Goal: Task Accomplishment & Management: Use online tool/utility

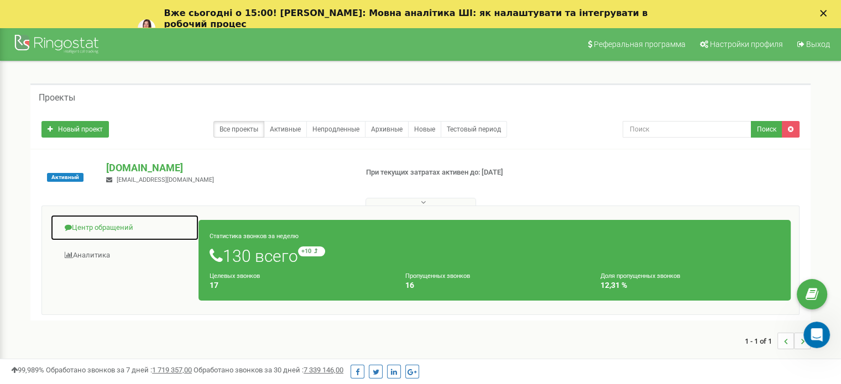
click at [127, 223] on link "Центр обращений" at bounding box center [124, 228] width 149 height 27
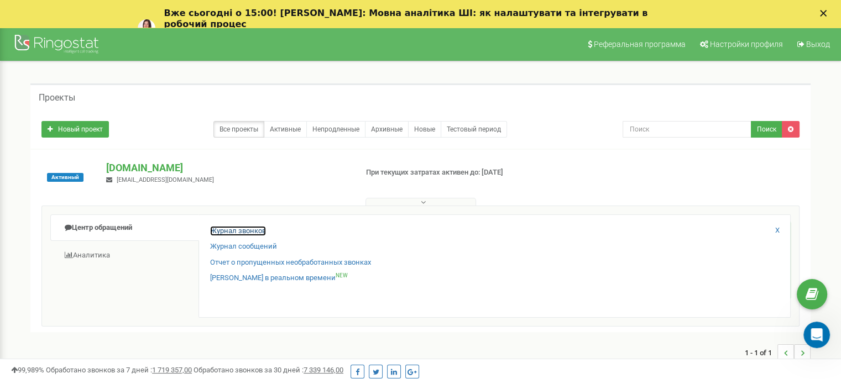
click at [248, 229] on link "Журнал звонков" at bounding box center [238, 231] width 56 height 11
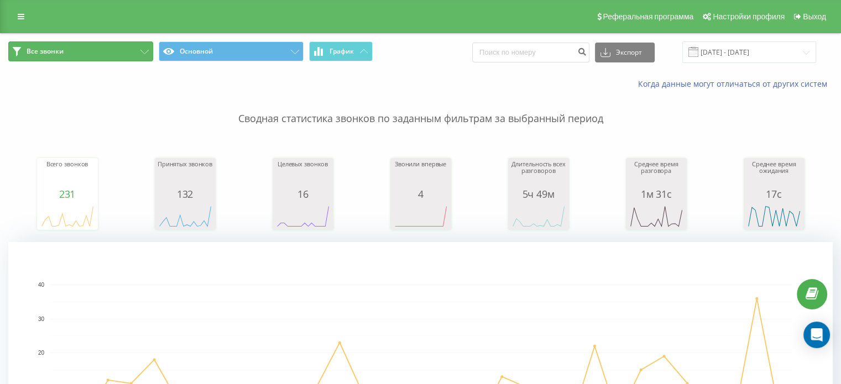
click at [145, 53] on icon at bounding box center [144, 52] width 8 height 4
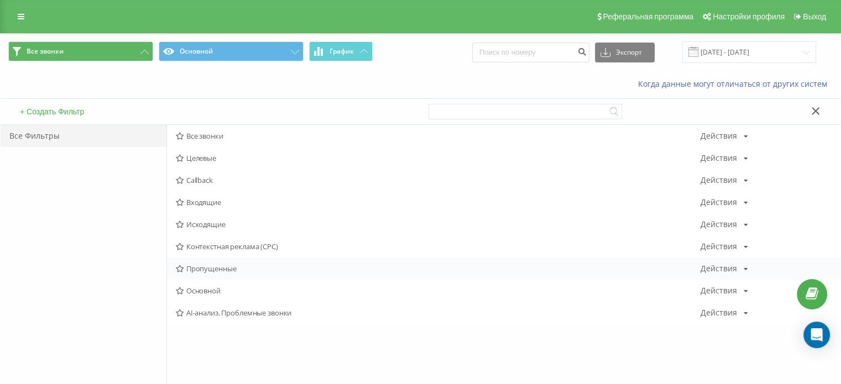
click at [215, 266] on span "Пропущенные" at bounding box center [438, 269] width 525 height 8
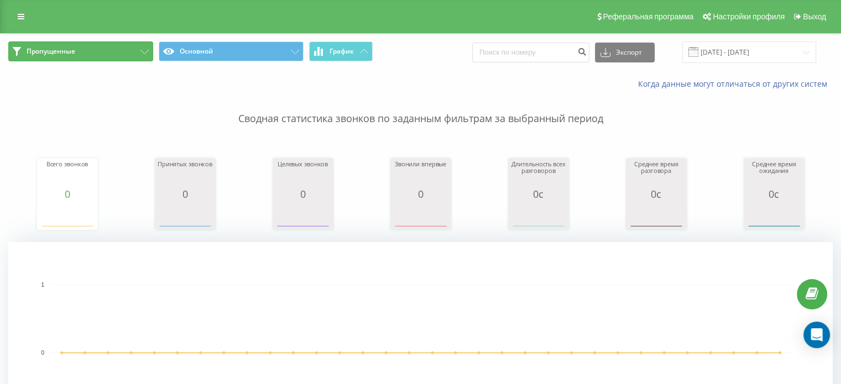
click at [143, 51] on icon at bounding box center [144, 52] width 8 height 4
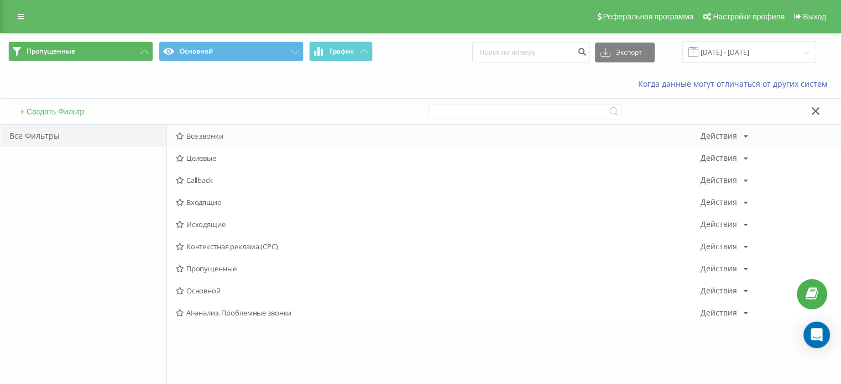
click at [186, 132] on span "Все звонки" at bounding box center [438, 136] width 525 height 8
